Goal: Check status: Check status

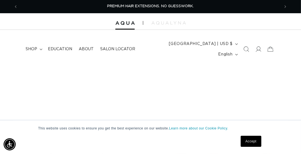
click at [246, 141] on link "Accept" at bounding box center [251, 141] width 20 height 11
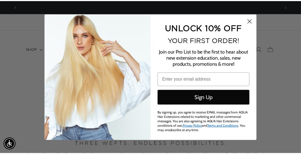
scroll to position [0, 533]
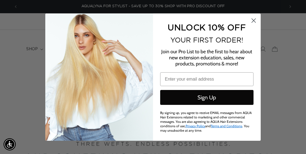
click at [252, 21] on circle "Close dialog" at bounding box center [253, 20] width 9 height 9
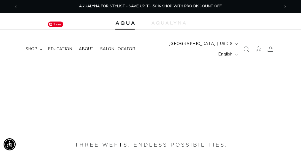
scroll to position [0, 524]
click at [32, 47] on span "shop" at bounding box center [32, 49] width 12 height 5
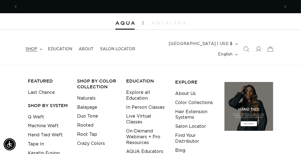
scroll to position [0, 262]
click at [261, 47] on icon at bounding box center [259, 49] width 6 height 6
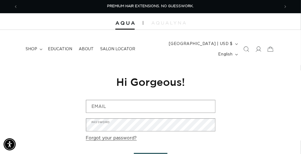
scroll to position [28, 0]
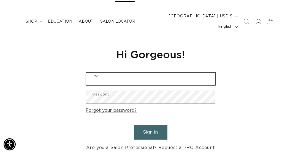
type input "thehairbarwoodstock@gmail.com"
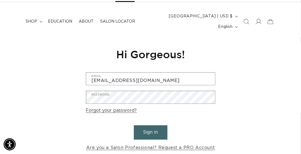
click at [146, 125] on button "Sign in" at bounding box center [151, 132] width 34 height 14
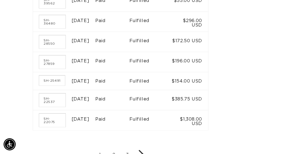
scroll to position [0, 524]
click at [53, 49] on link "SH-28550" at bounding box center [52, 41] width 26 height 13
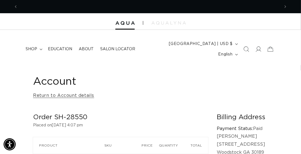
scroll to position [0, 262]
click at [261, 46] on icon at bounding box center [259, 49] width 6 height 6
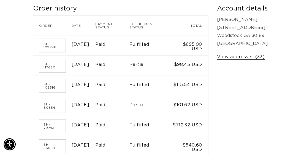
scroll to position [0, 524]
click at [234, 61] on link "View addresses (33)" at bounding box center [241, 57] width 48 height 8
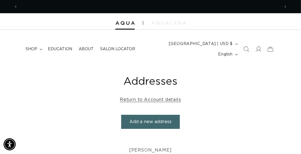
scroll to position [0, 524]
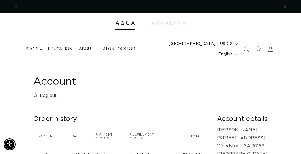
scroll to position [0, 262]
click at [258, 46] on icon at bounding box center [259, 49] width 6 height 6
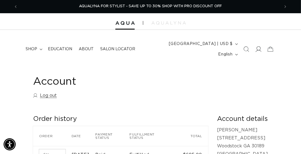
click at [259, 46] on icon at bounding box center [259, 49] width 6 height 6
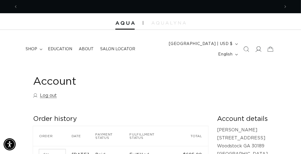
scroll to position [0, 0]
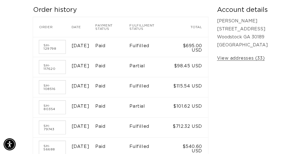
scroll to position [110, 0]
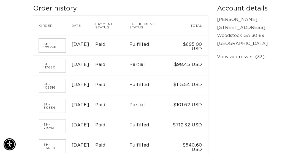
click at [54, 39] on link "SH-129798" at bounding box center [52, 45] width 26 height 13
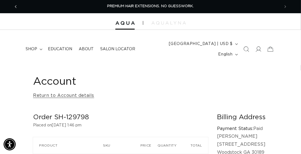
click at [14, 7] on span "Previous announcement" at bounding box center [16, 7] width 6 height 6
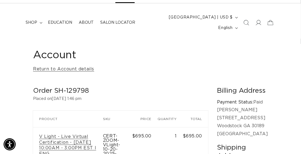
scroll to position [28, 0]
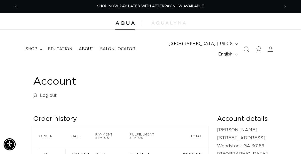
click at [258, 46] on icon at bounding box center [259, 49] width 6 height 6
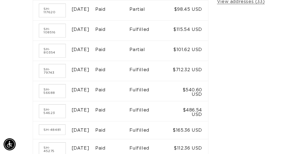
scroll to position [0, 262]
